Goal: Information Seeking & Learning: Learn about a topic

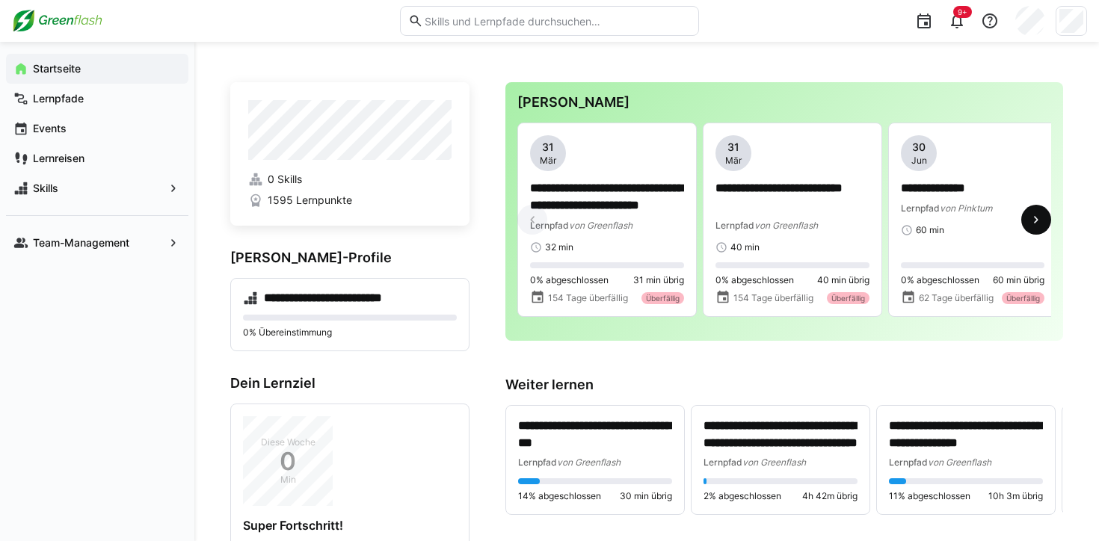
click at [1038, 225] on eds-icon at bounding box center [1036, 219] width 15 height 15
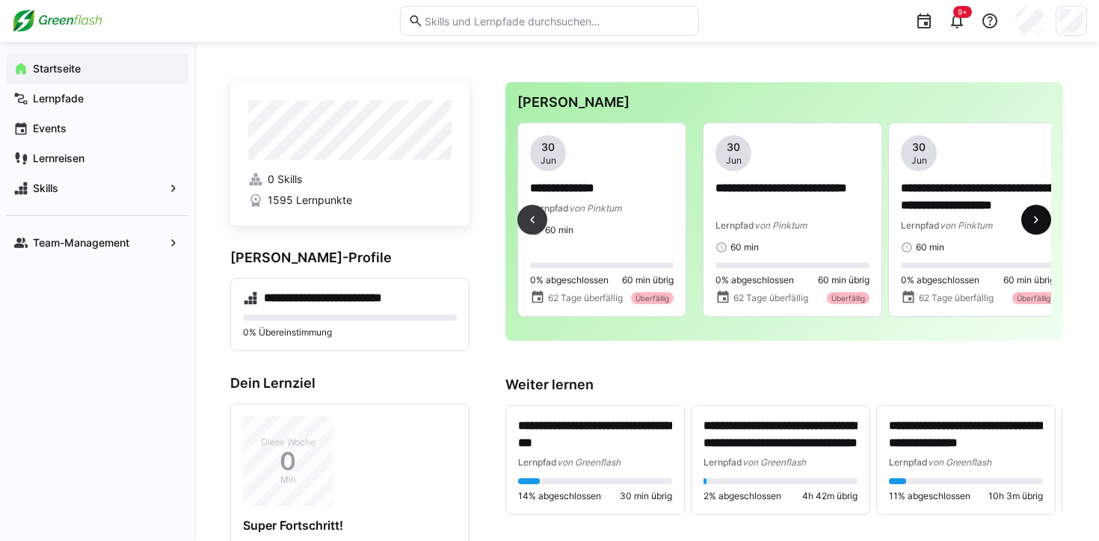
click at [1038, 225] on eds-icon at bounding box center [1036, 219] width 15 height 15
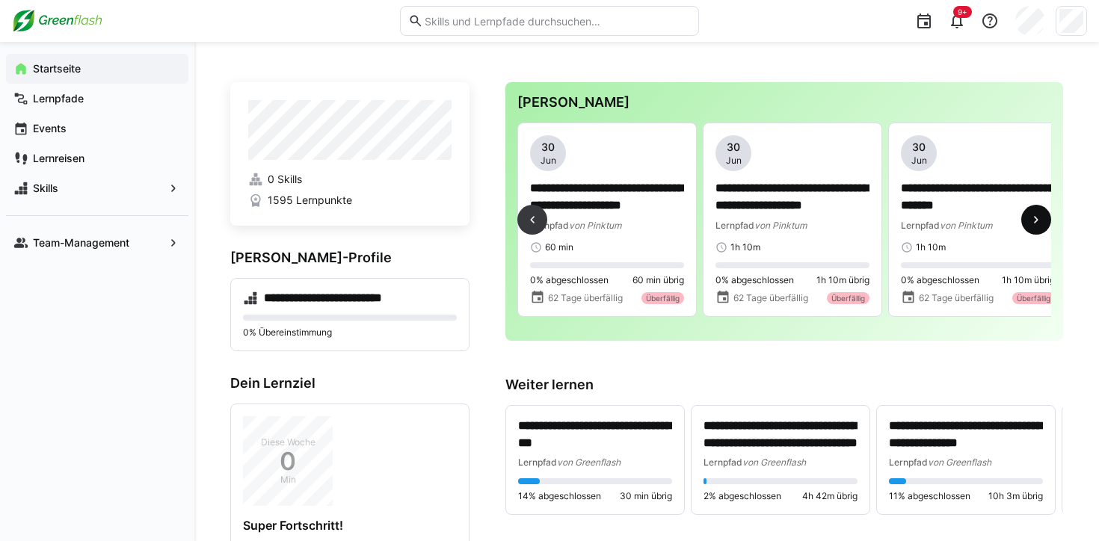
click at [1038, 225] on eds-icon at bounding box center [1036, 219] width 15 height 15
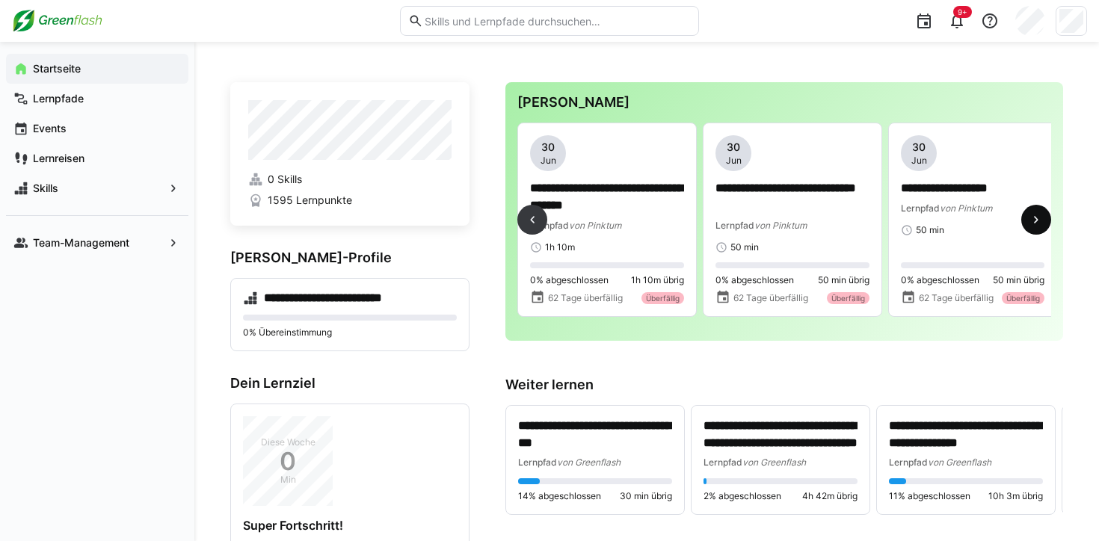
click at [1038, 225] on eds-icon at bounding box center [1036, 219] width 15 height 15
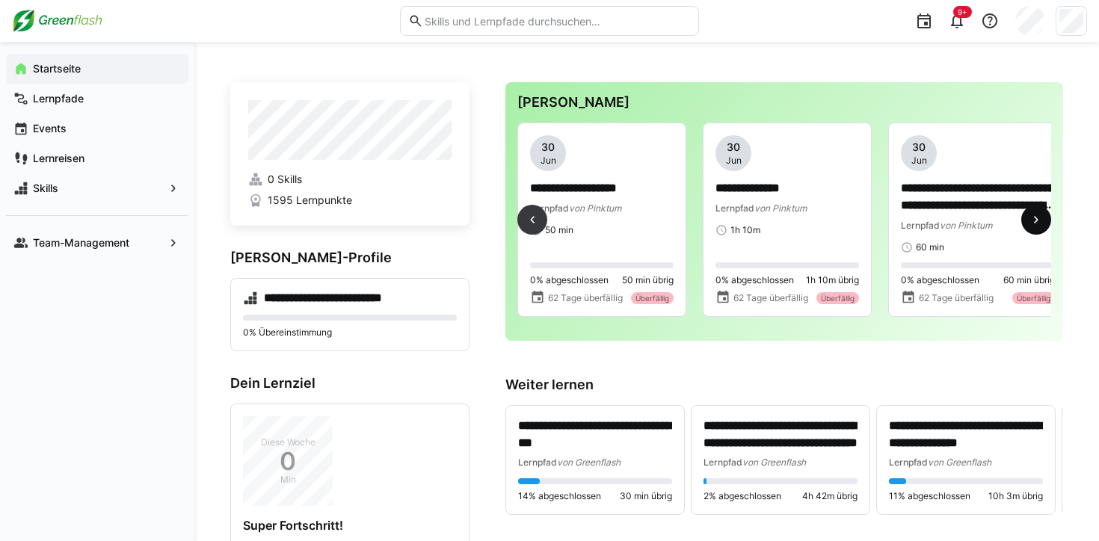
click at [1038, 225] on eds-icon at bounding box center [1036, 219] width 15 height 15
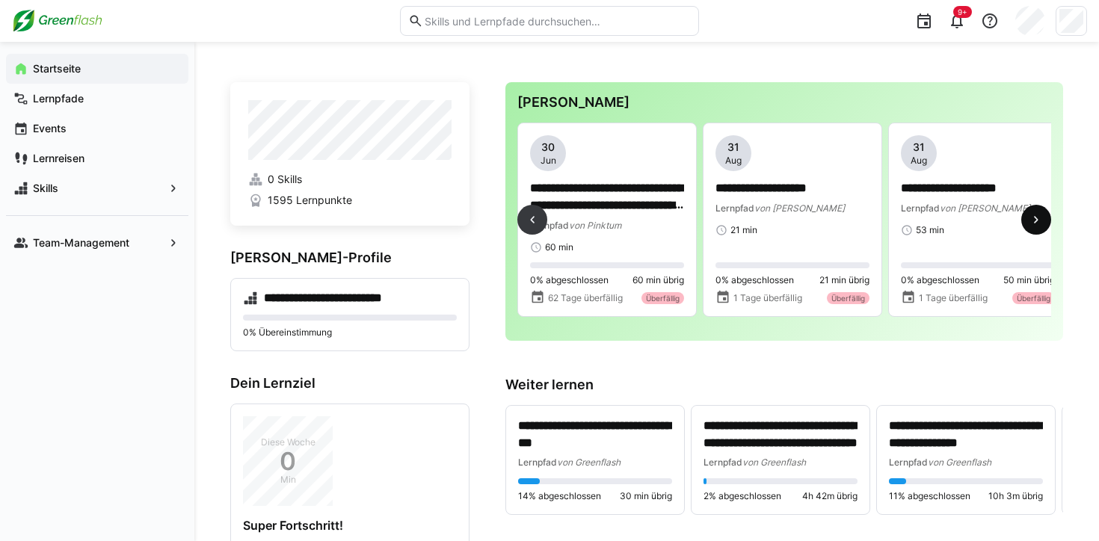
click at [1038, 225] on eds-icon at bounding box center [1036, 219] width 15 height 15
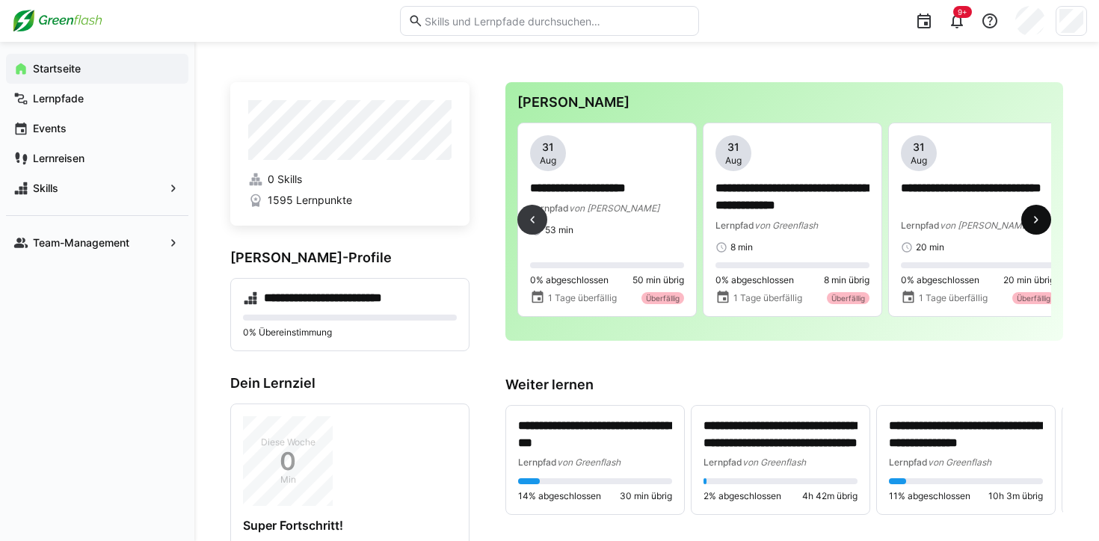
click at [1038, 225] on eds-icon at bounding box center [1036, 219] width 15 height 15
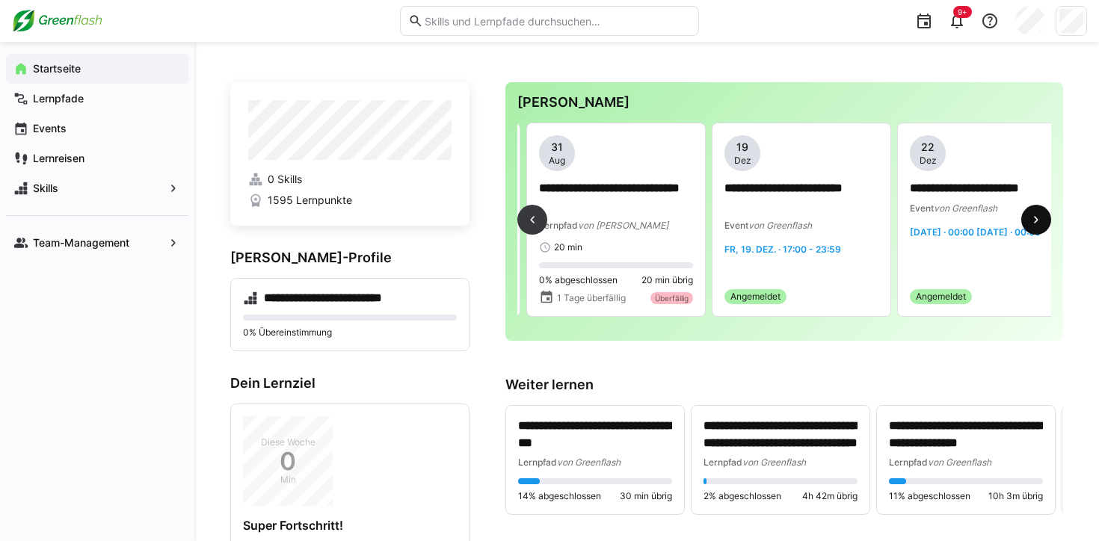
scroll to position [0, 2596]
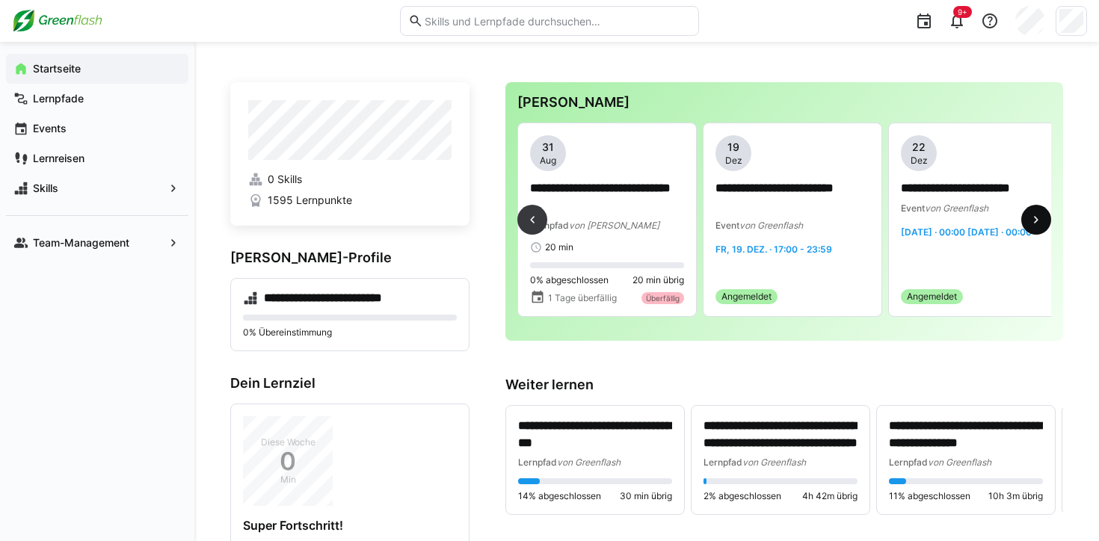
click at [1038, 225] on eds-icon at bounding box center [1036, 219] width 15 height 15
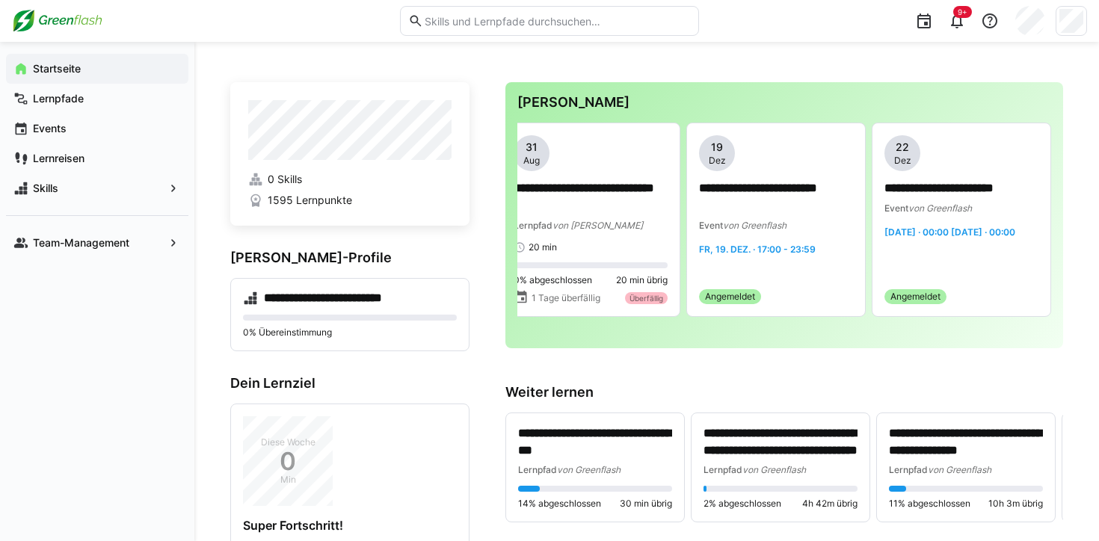
click at [487, 31] on eds-input at bounding box center [549, 21] width 299 height 30
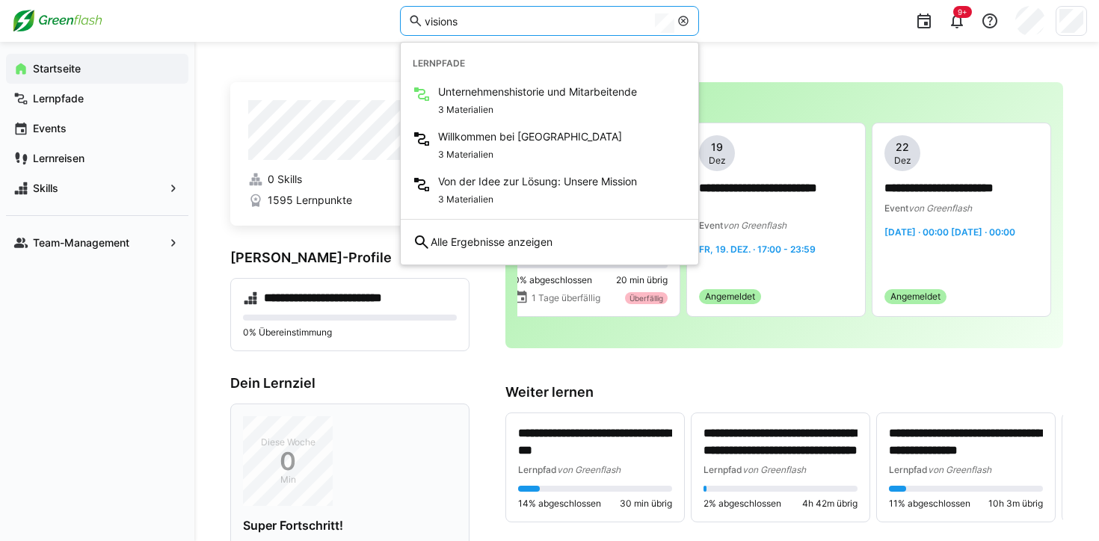
type input "visions"
